Goal: Transaction & Acquisition: Purchase product/service

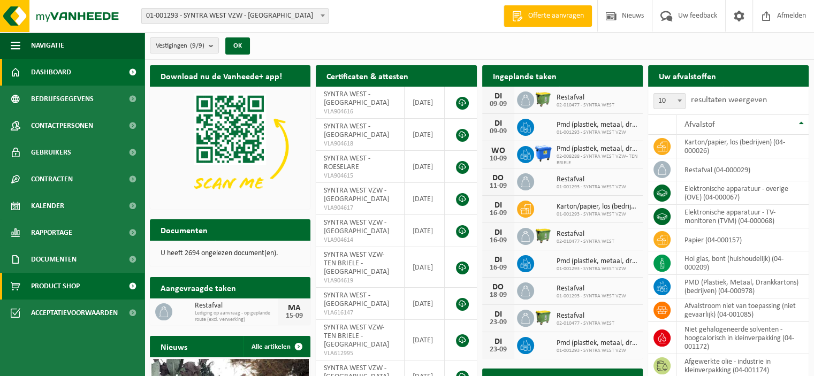
click at [48, 286] on span "Product Shop" at bounding box center [55, 286] width 49 height 27
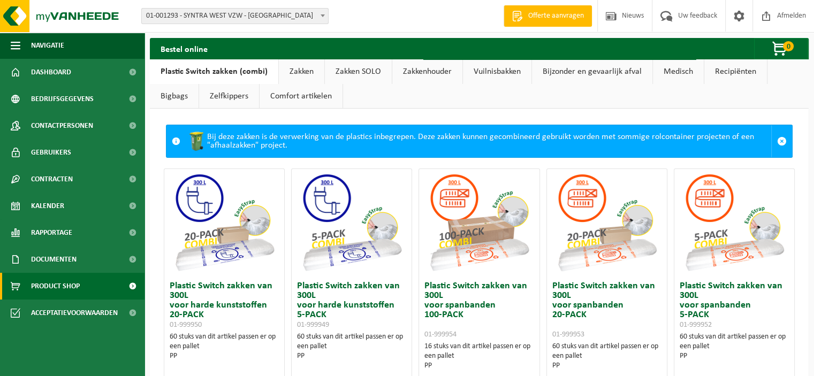
click at [295, 74] on link "Zakken" at bounding box center [301, 71] width 45 height 25
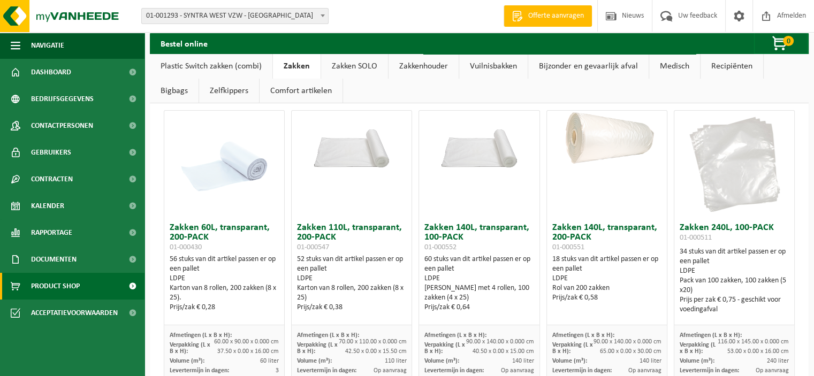
scroll to position [53, 0]
click at [334, 226] on h3 "Zakken 110L, transparant, 200-PACK 01-000547" at bounding box center [351, 238] width 109 height 29
click at [370, 141] on img at bounding box center [352, 141] width 120 height 60
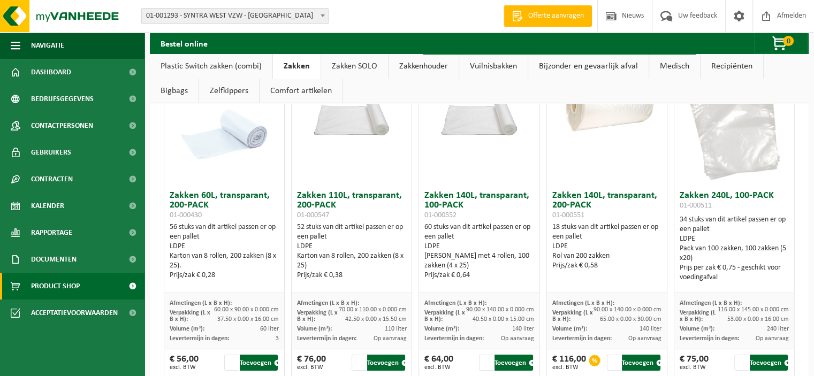
scroll to position [0, 0]
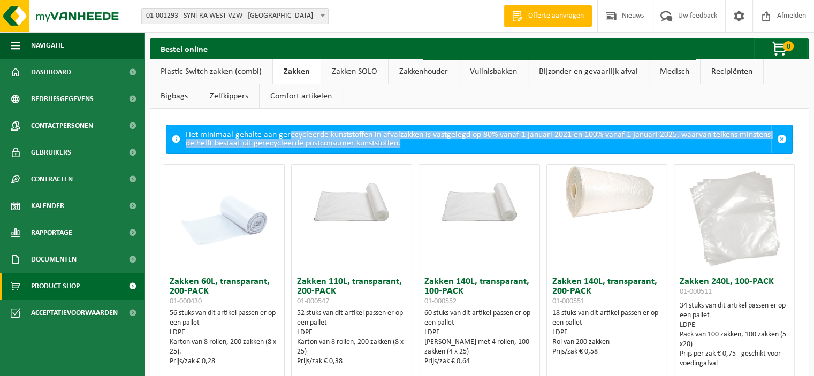
drag, startPoint x: 287, startPoint y: 135, endPoint x: 469, endPoint y: 151, distance: 183.2
click at [469, 151] on div "Het minimaal gehalte aan gerecycleerde kunststoffen in afvalzakken is vastgeleg…" at bounding box center [478, 139] width 585 height 28
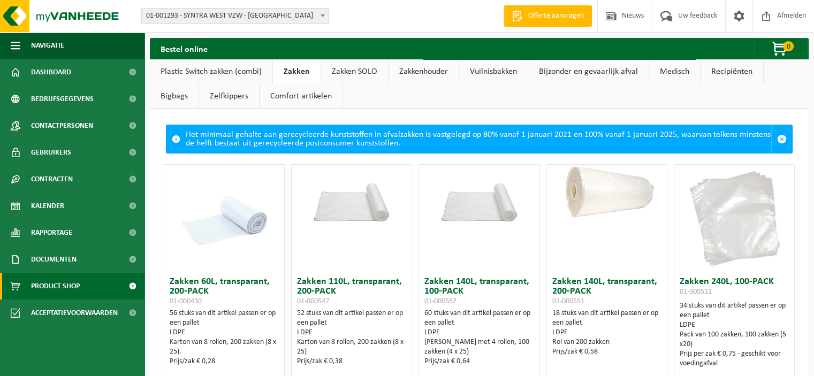
click at [174, 139] on span at bounding box center [176, 139] width 9 height 9
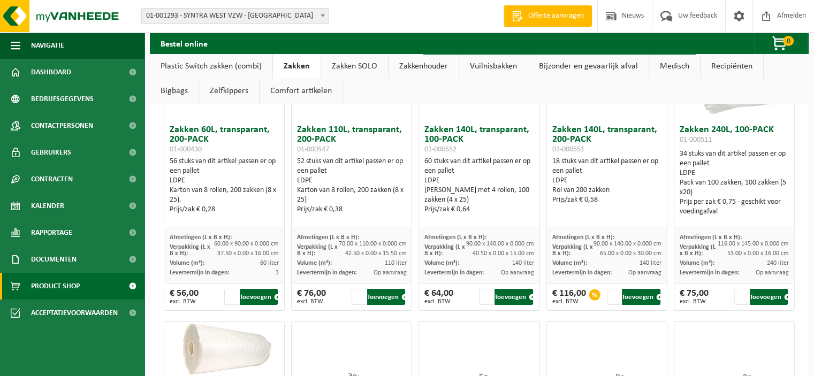
scroll to position [160, 0]
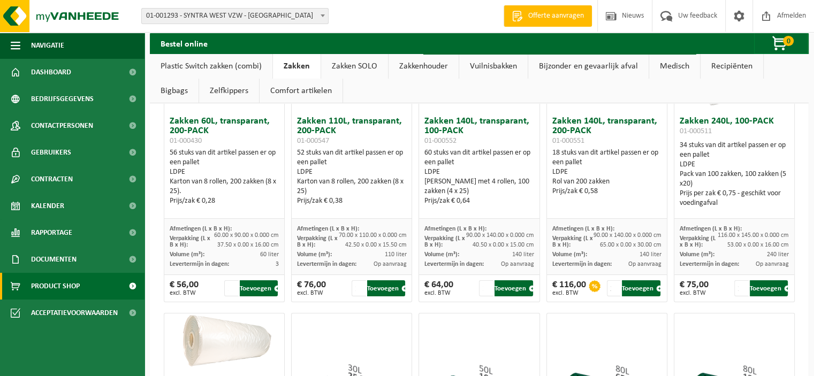
click at [565, 123] on h3 "Zakken 140L, transparant, 200-PACK 01-000551" at bounding box center [606, 131] width 109 height 29
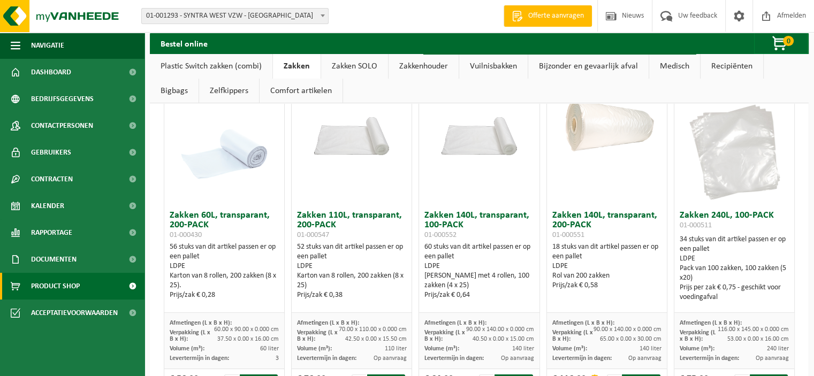
scroll to position [0, 0]
